Goal: Task Accomplishment & Management: Use online tool/utility

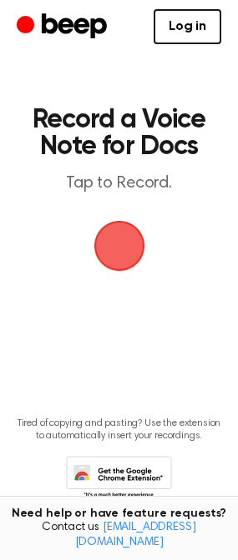
click at [132, 252] on span "button" at bounding box center [119, 246] width 54 height 54
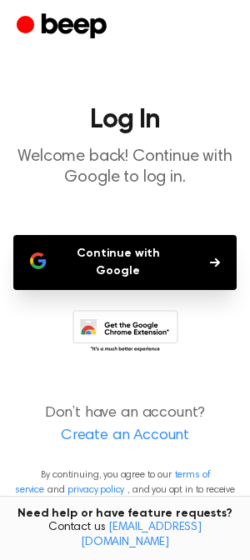
click at [132, 252] on button "Continue with Google" at bounding box center [124, 262] width 223 height 55
